Goal: Information Seeking & Learning: Learn about a topic

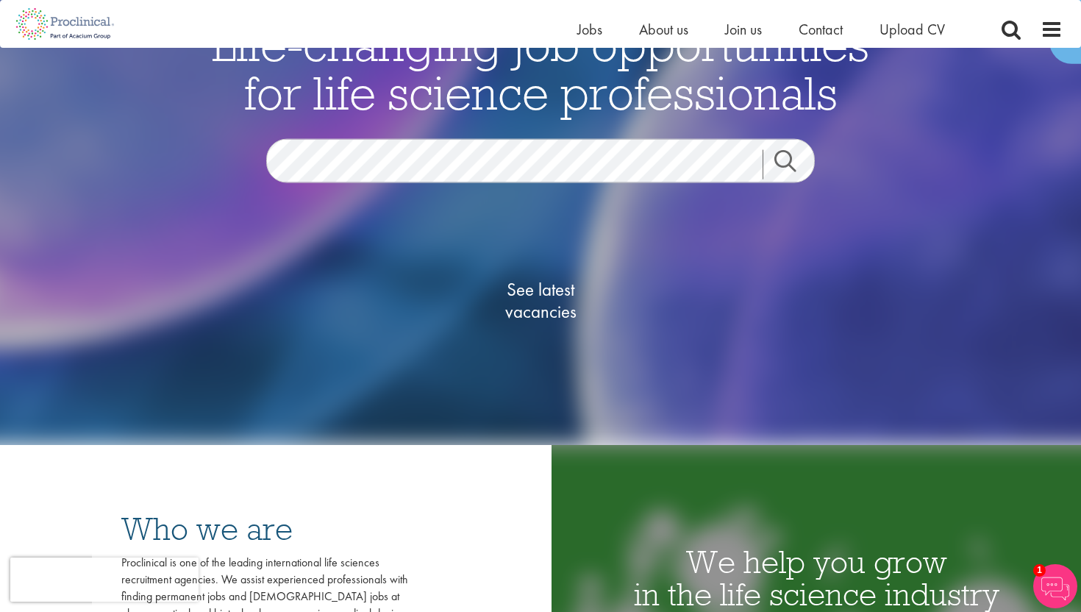
scroll to position [66, 0]
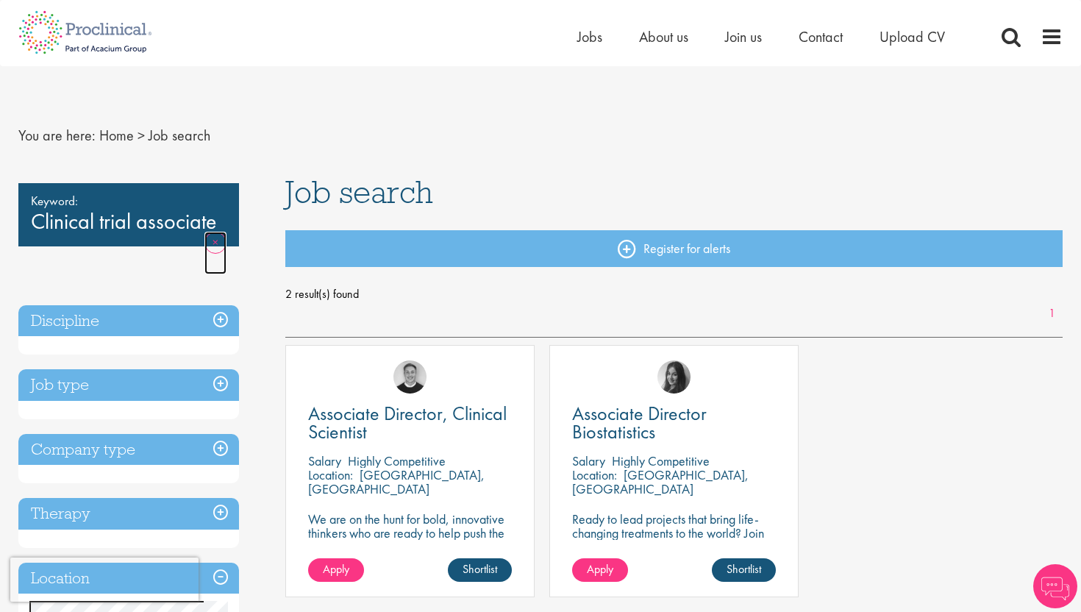
click at [207, 237] on link "Remove" at bounding box center [215, 253] width 22 height 43
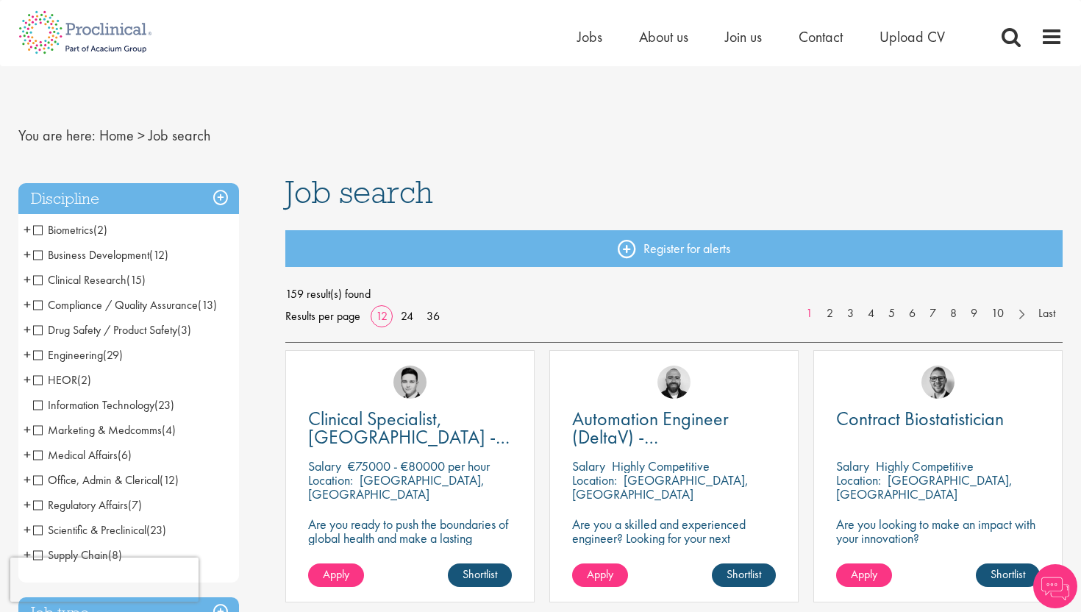
click at [37, 280] on span "Clinical Research" at bounding box center [79, 279] width 93 height 15
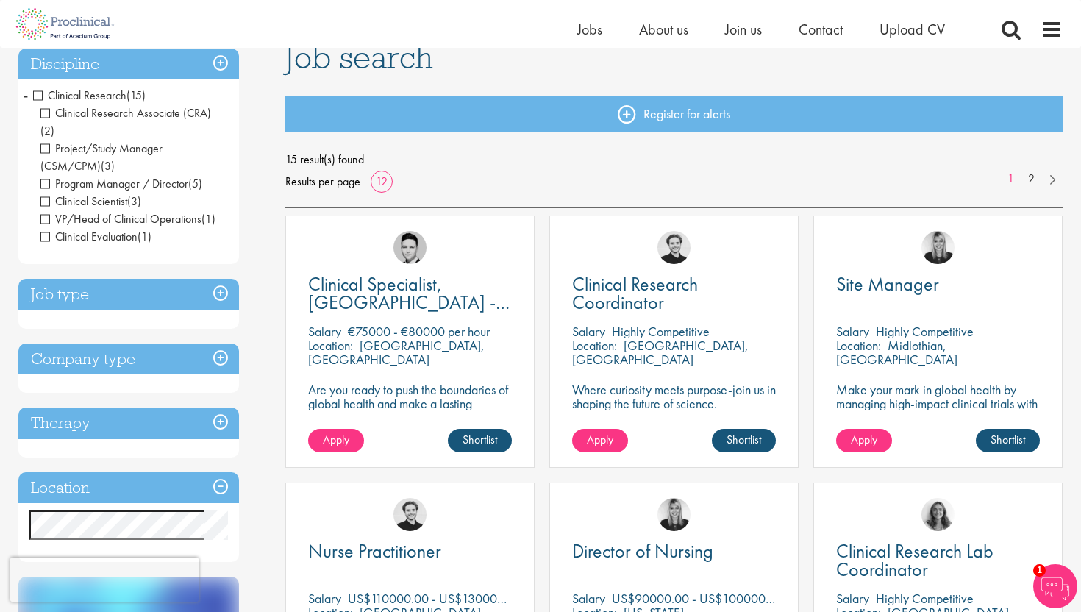
scroll to position [120, 0]
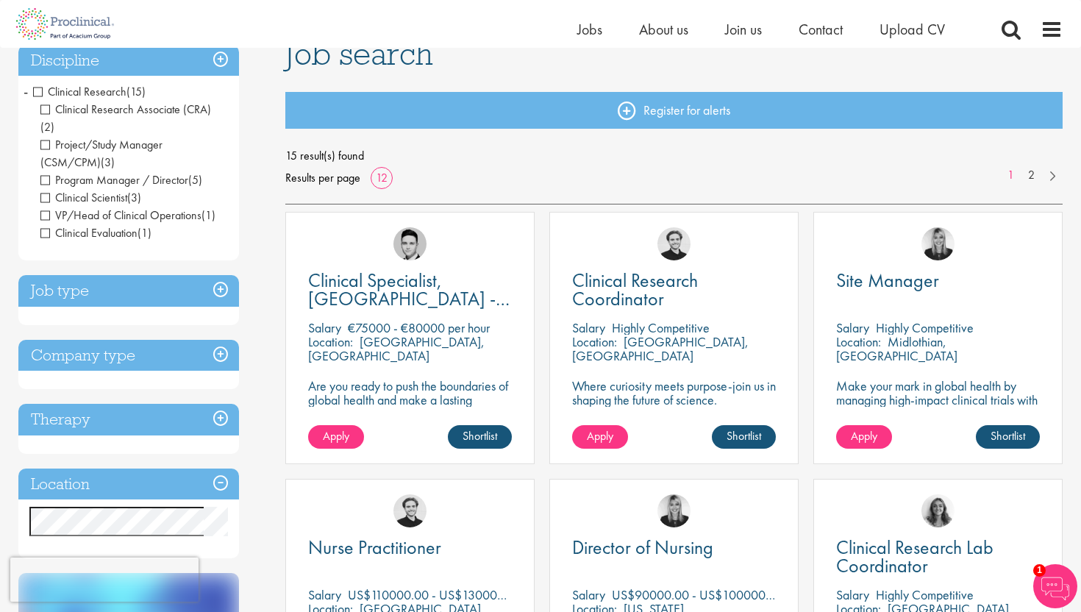
click at [37, 91] on span "Clinical Research" at bounding box center [79, 91] width 93 height 15
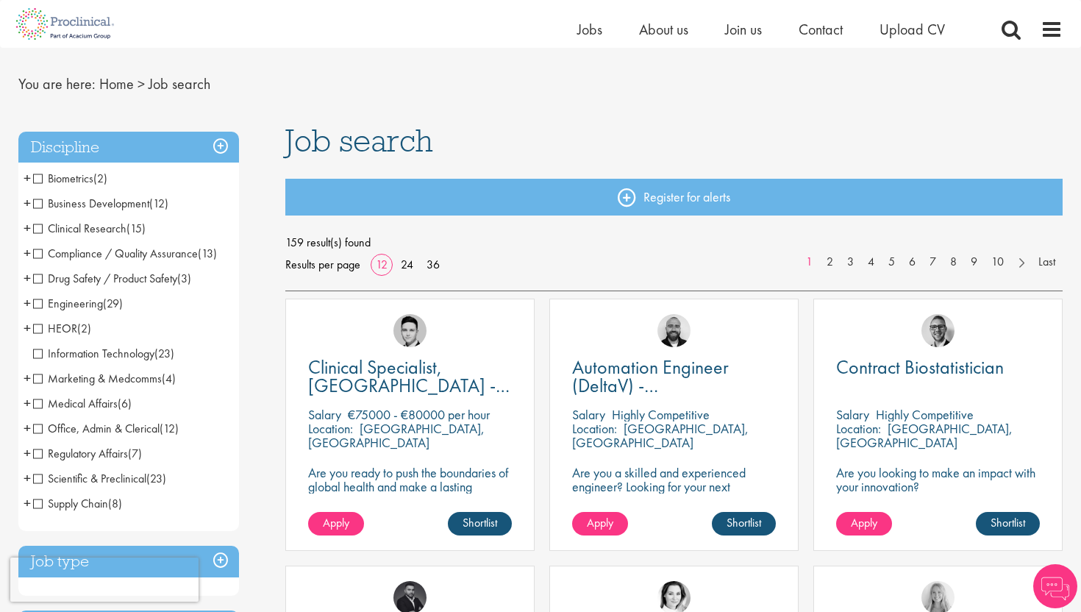
scroll to position [39, 0]
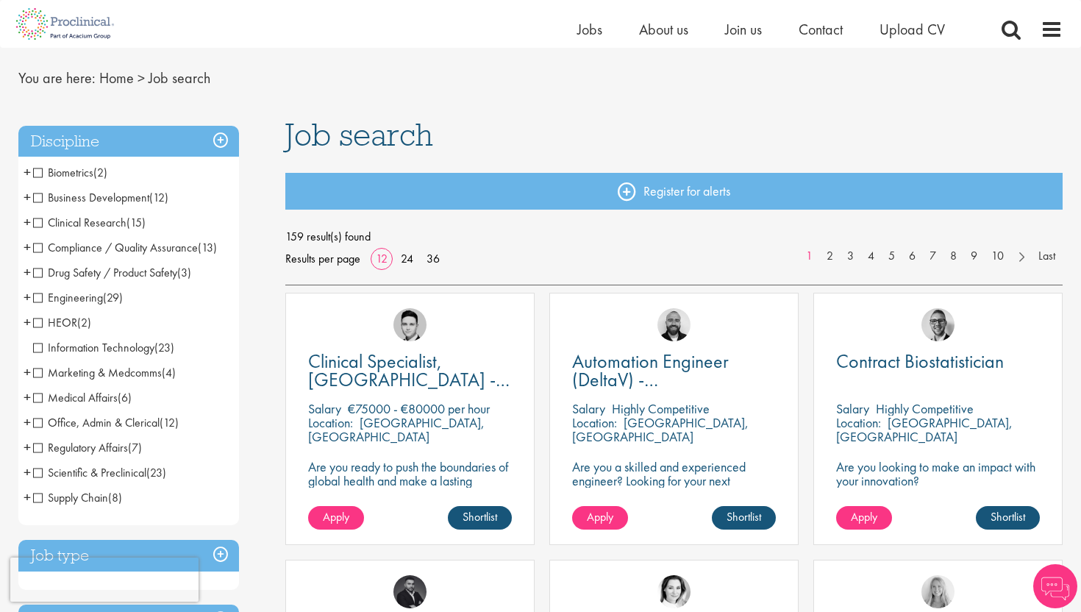
click at [37, 223] on span "Clinical Research" at bounding box center [79, 222] width 93 height 15
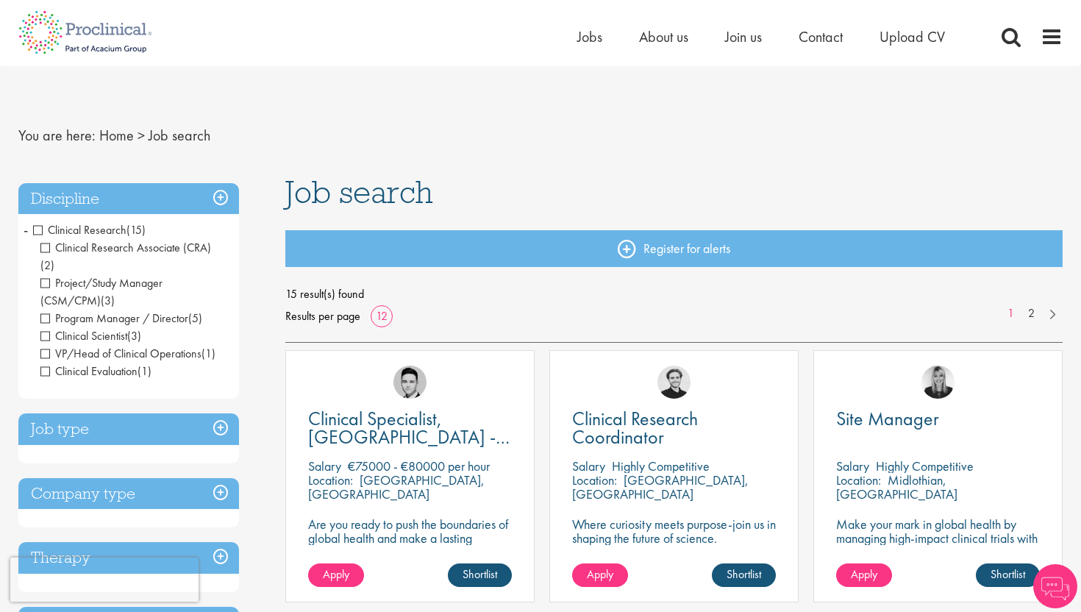
click at [226, 193] on h3 "Discipline" at bounding box center [128, 199] width 221 height 32
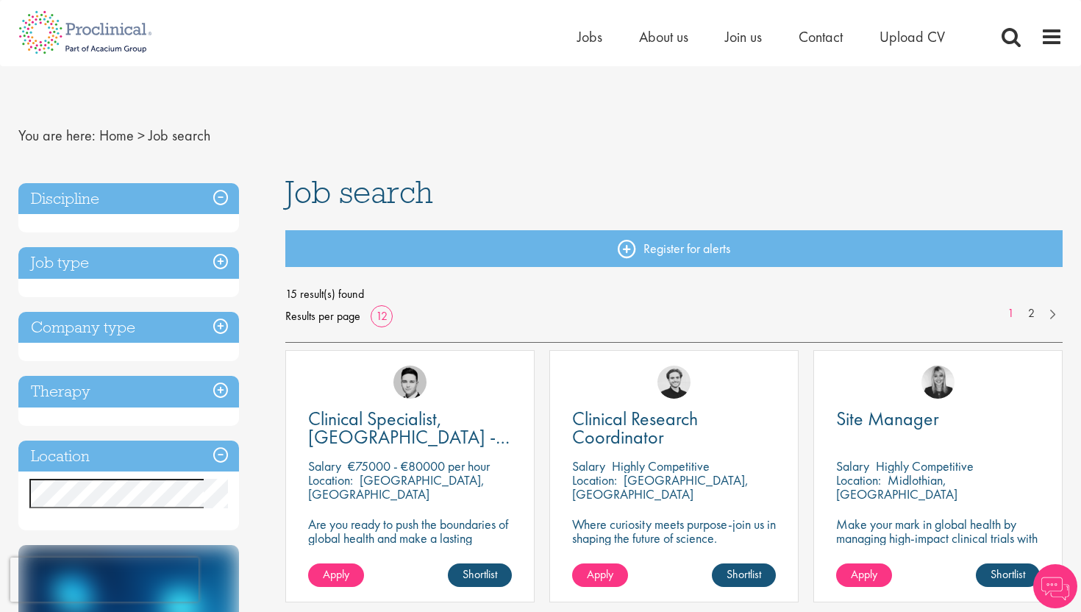
click at [226, 193] on h3 "Discipline" at bounding box center [128, 199] width 221 height 32
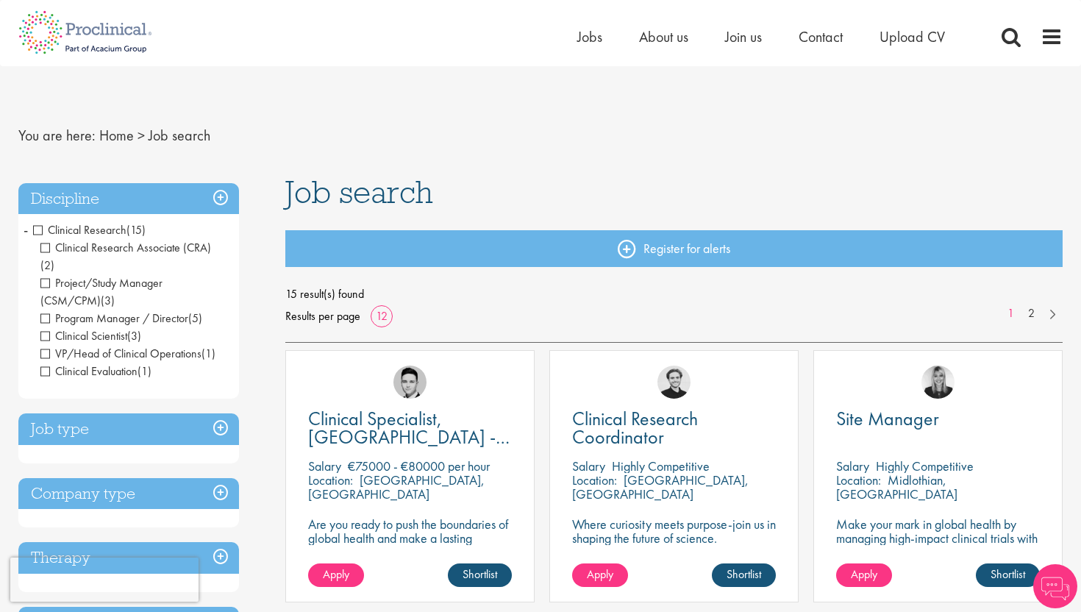
click at [40, 229] on span "Clinical Research" at bounding box center [79, 229] width 93 height 15
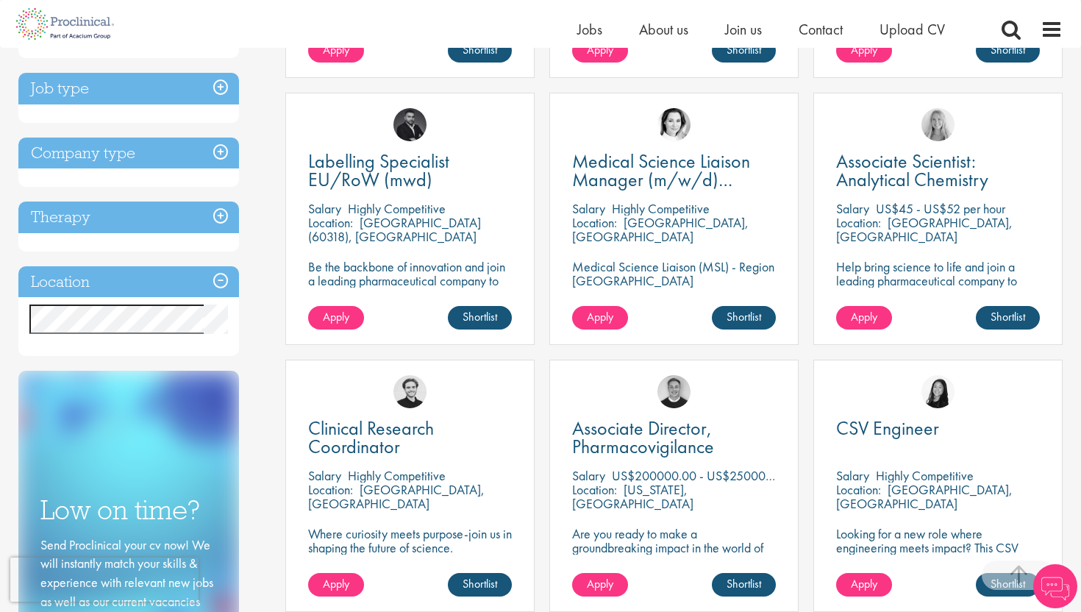
scroll to position [507, 0]
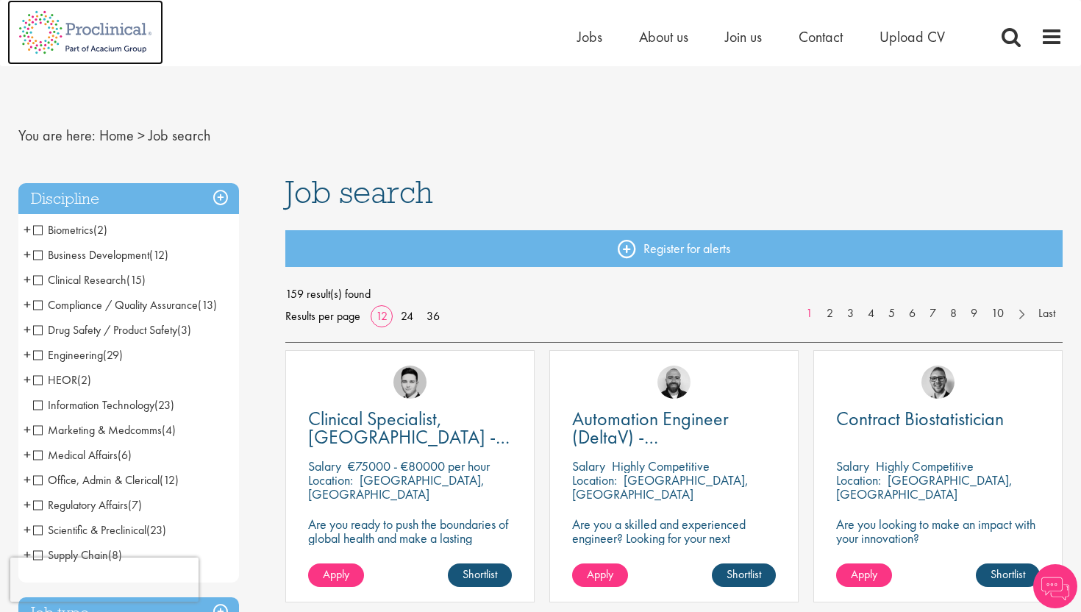
click at [85, 32] on img at bounding box center [85, 32] width 156 height 65
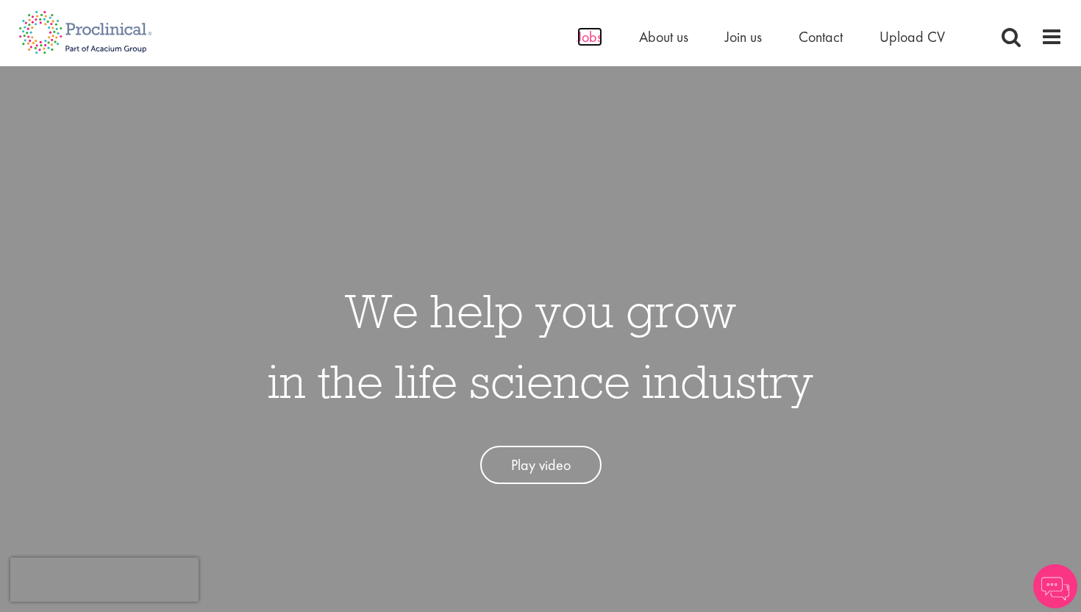
click at [595, 34] on span "Jobs" at bounding box center [589, 36] width 25 height 19
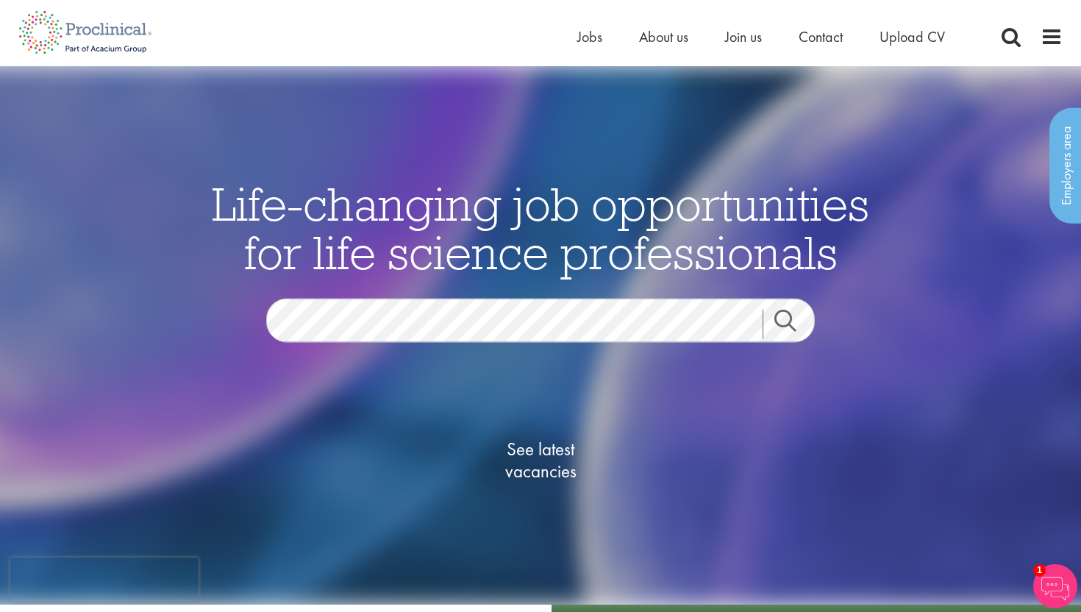
click at [782, 315] on link "Search" at bounding box center [793, 323] width 63 height 29
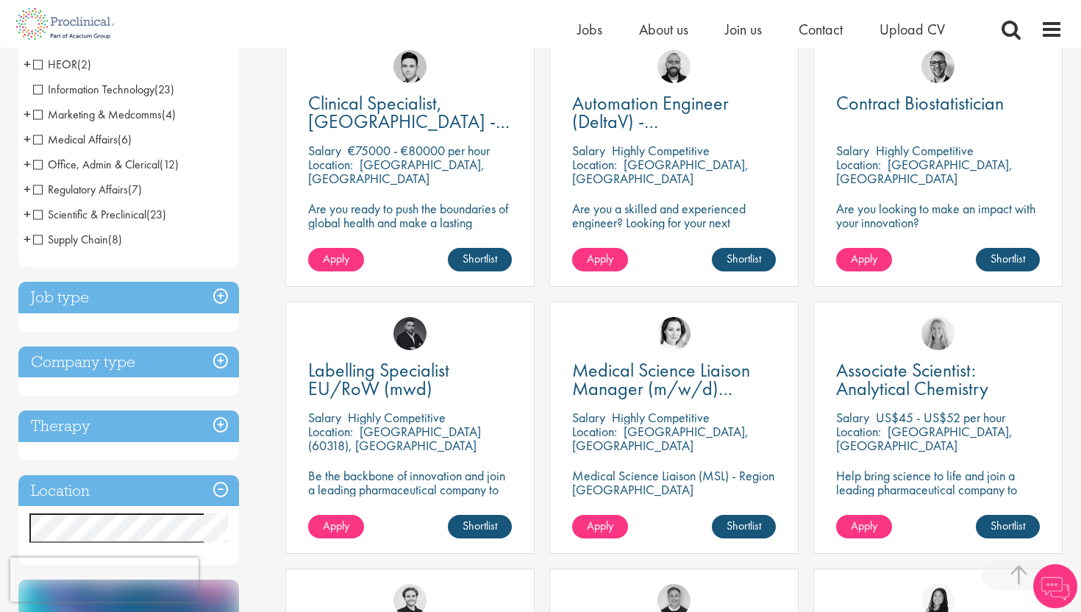
scroll to position [421, 0]
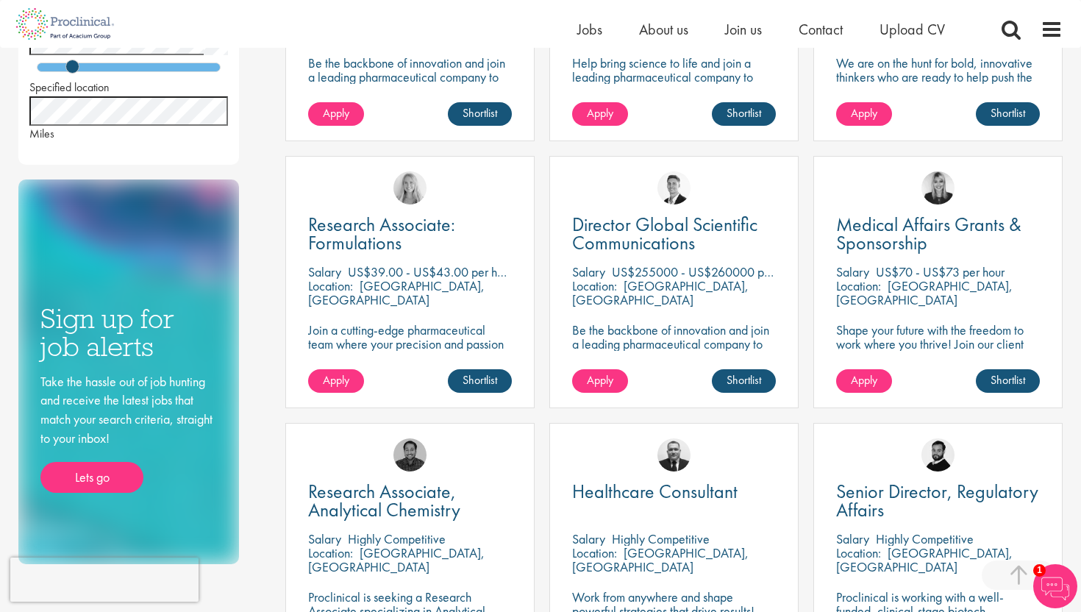
scroll to position [909, 0]
